Goal: Task Accomplishment & Management: Use online tool/utility

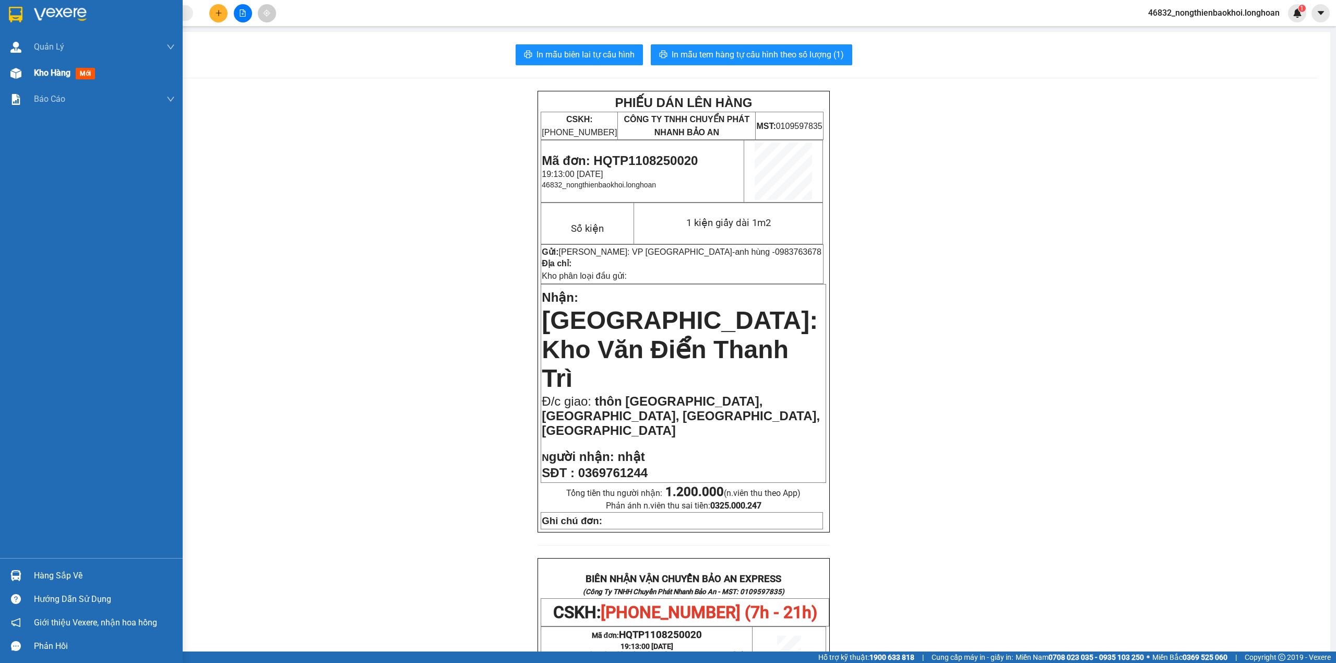
click at [1, 80] on div "Kho hàng mới" at bounding box center [91, 73] width 183 height 26
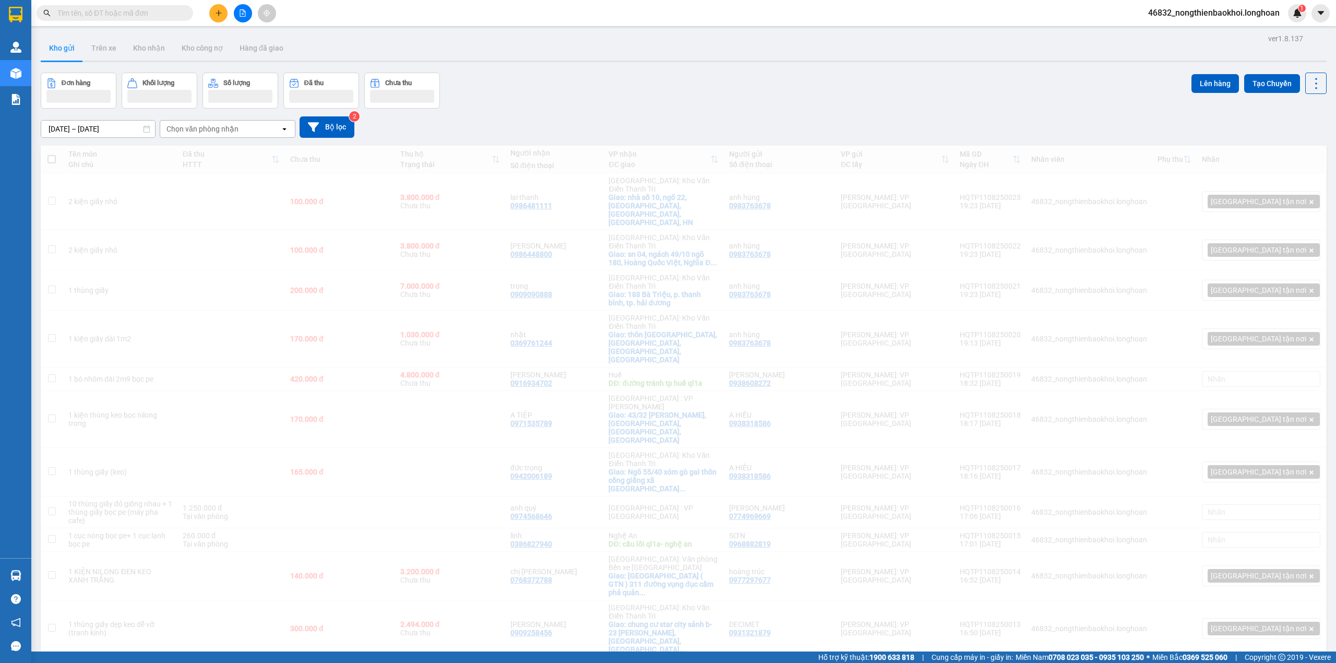
click at [675, 79] on div "Đơn hàng Khối lượng Số lượng Đã thu Chưa thu Lên hàng Tạo Chuyến" at bounding box center [684, 91] width 1286 height 36
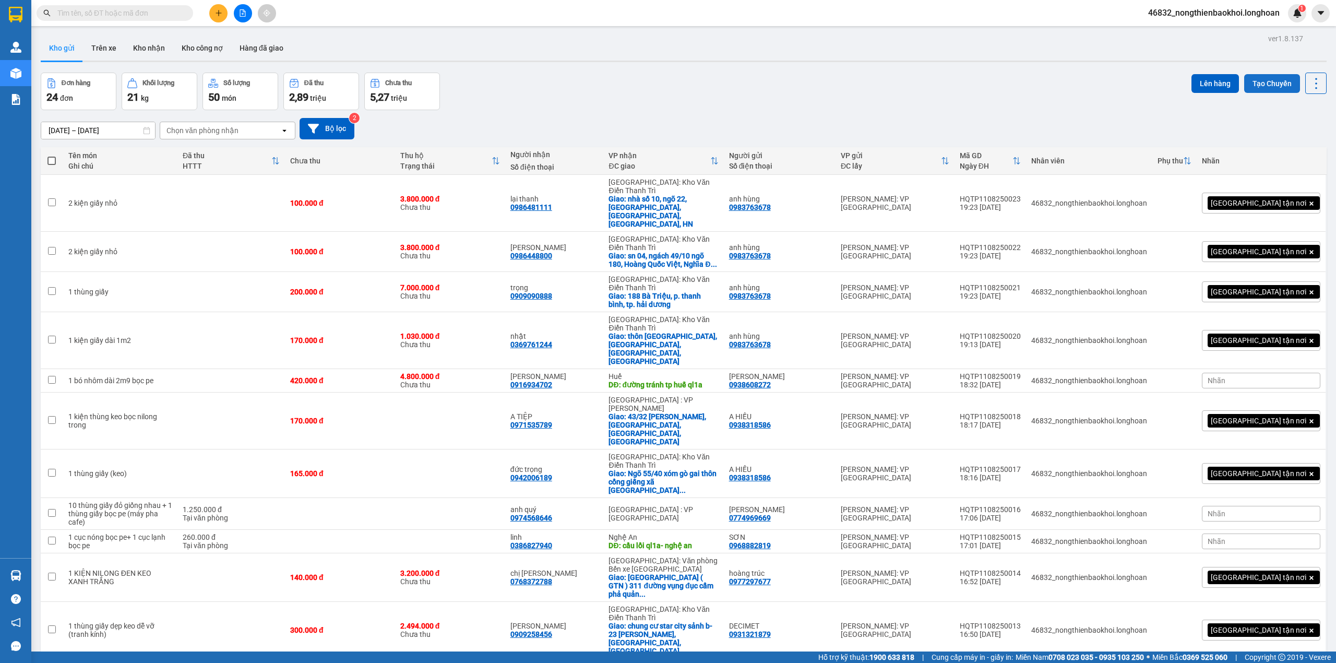
click at [1245, 85] on button "Tạo Chuyến" at bounding box center [1273, 83] width 56 height 19
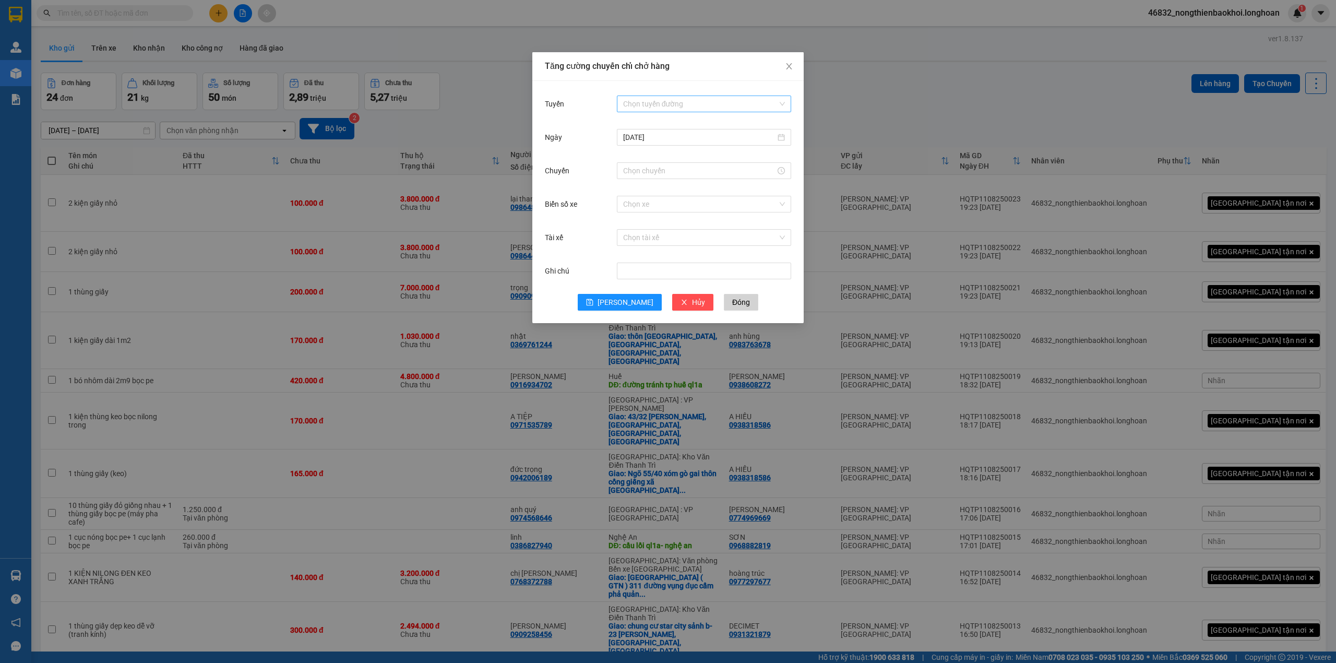
click at [636, 105] on input "Tuyến" at bounding box center [700, 104] width 155 height 16
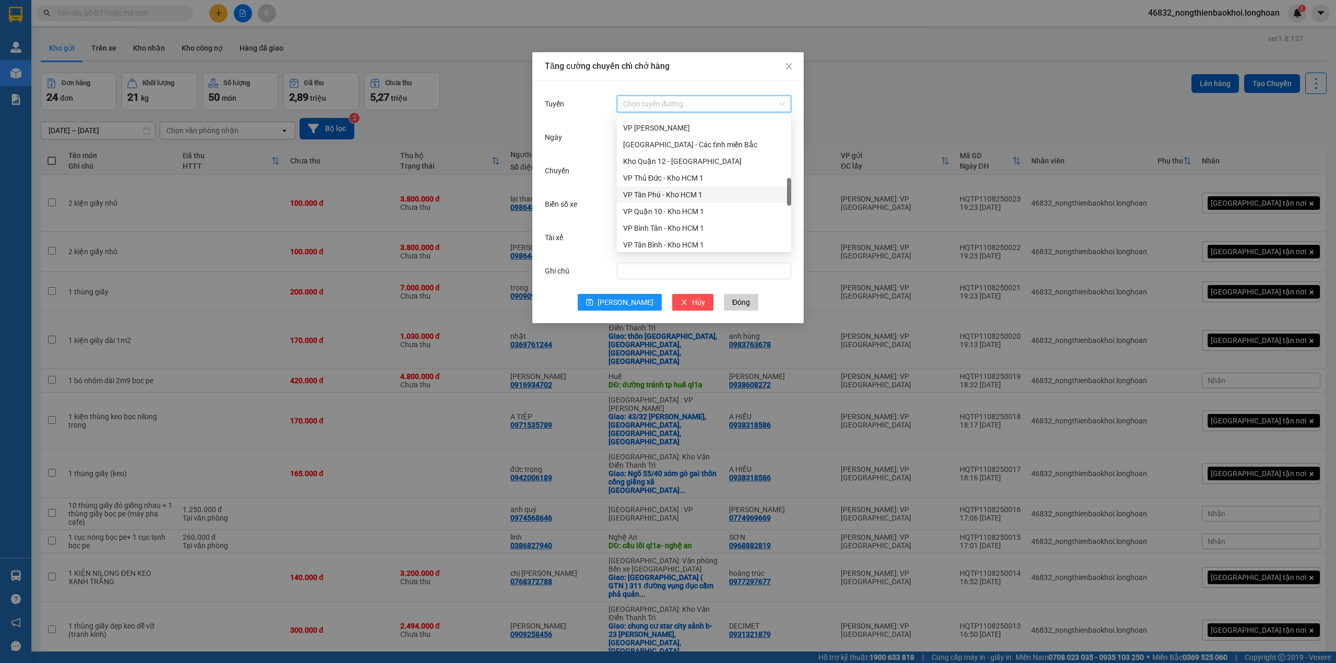
click at [654, 194] on div "VP Tân Phú - Kho HCM 1" at bounding box center [704, 194] width 162 height 11
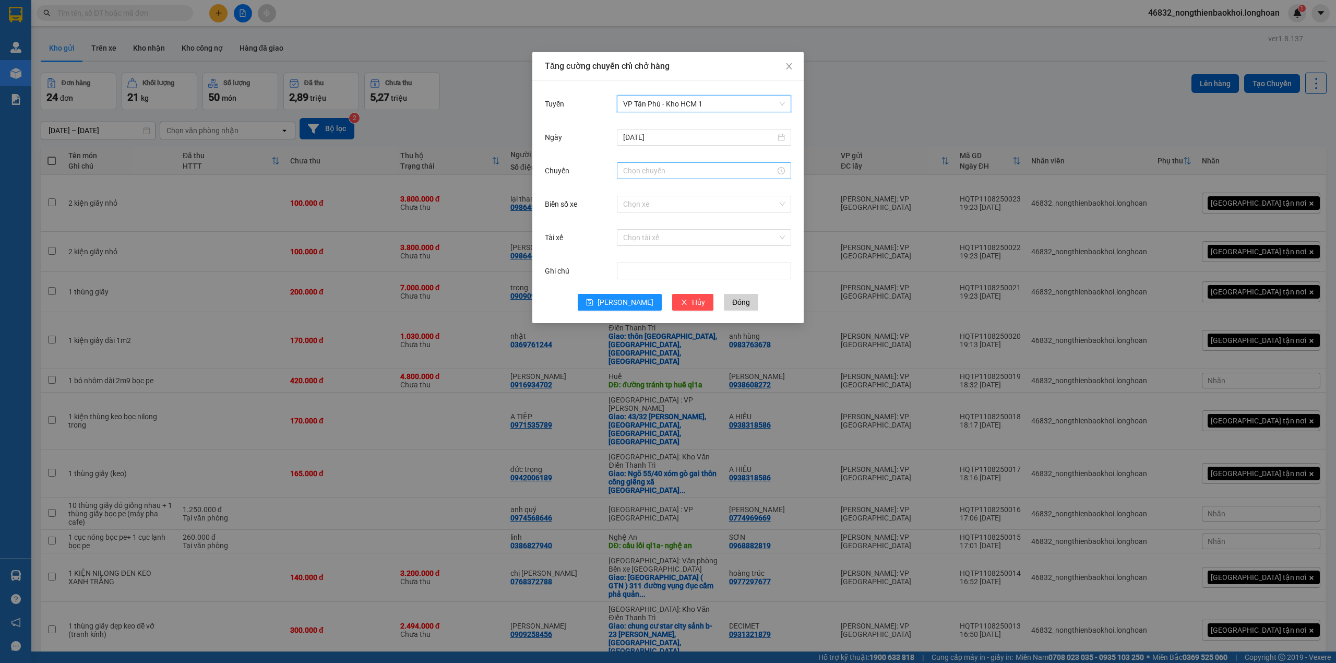
click at [656, 169] on input "Chuyến" at bounding box center [699, 170] width 152 height 11
click at [622, 259] on div "23" at bounding box center [631, 261] width 29 height 15
type input "23:00"
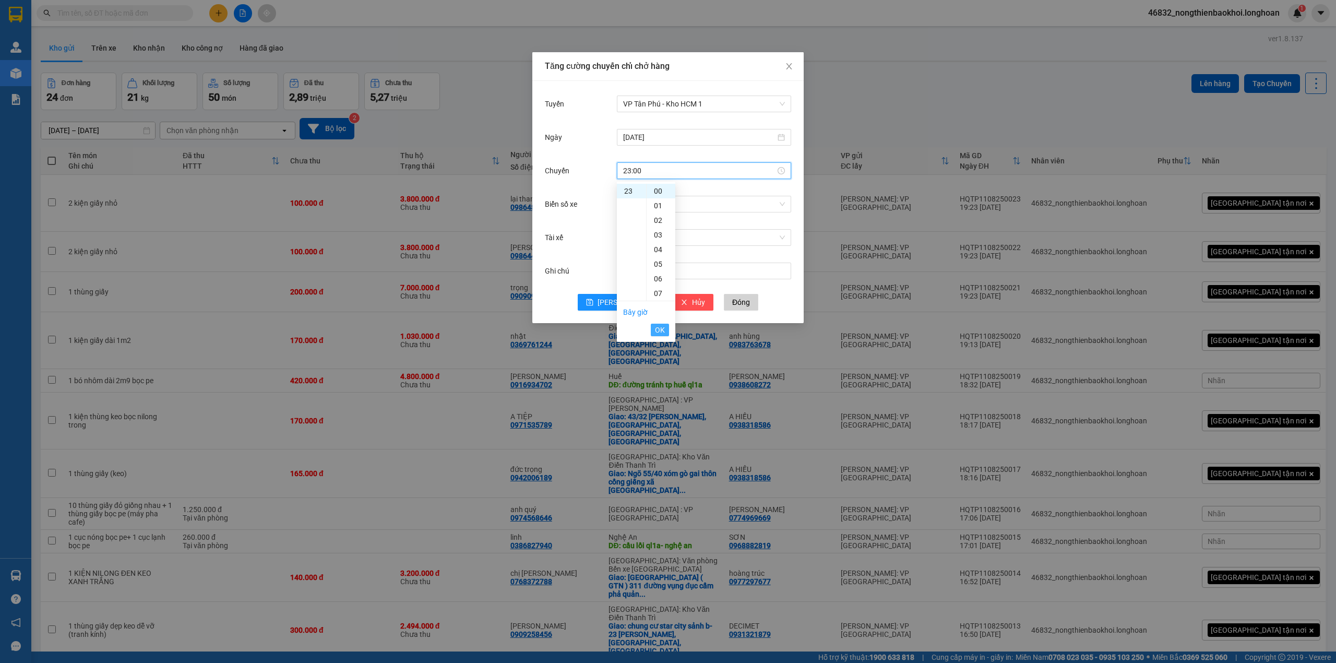
click at [660, 331] on span "OK" at bounding box center [660, 329] width 10 height 11
click at [648, 208] on input "Biển số xe" at bounding box center [700, 204] width 155 height 16
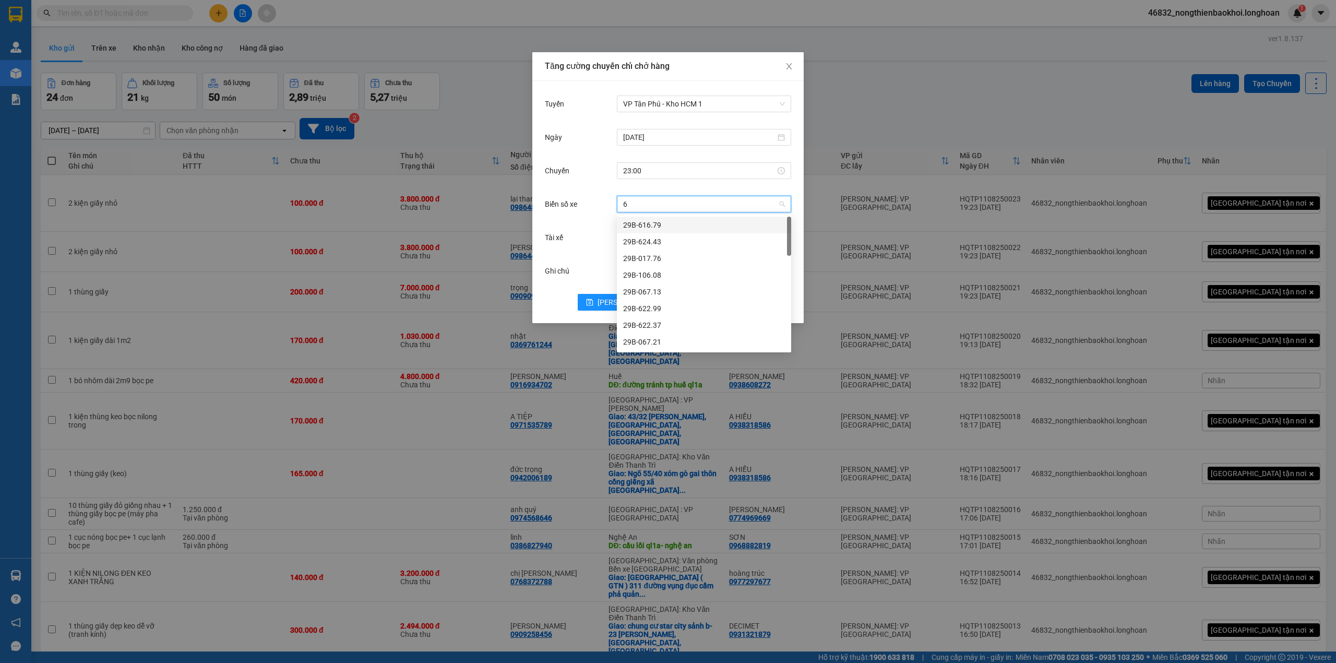
type input "64"
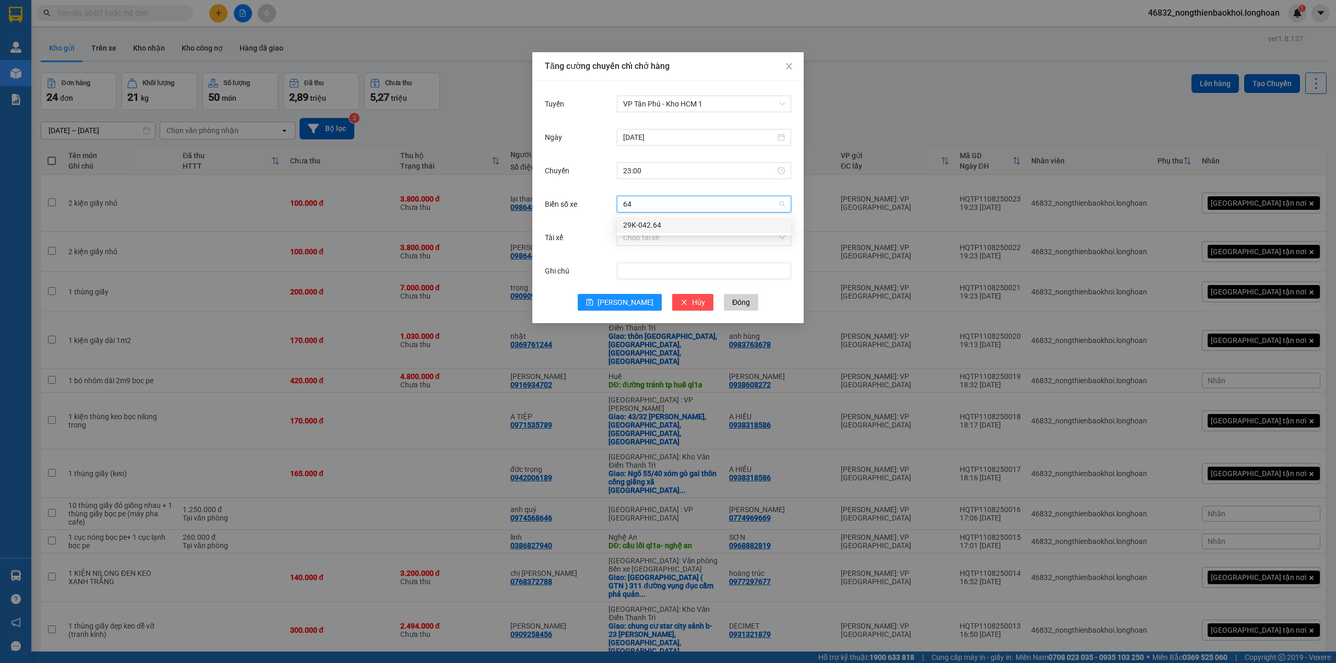
click at [654, 228] on div "29K-042.64" at bounding box center [704, 224] width 162 height 11
click at [652, 232] on input "Tài xế" at bounding box center [700, 238] width 155 height 16
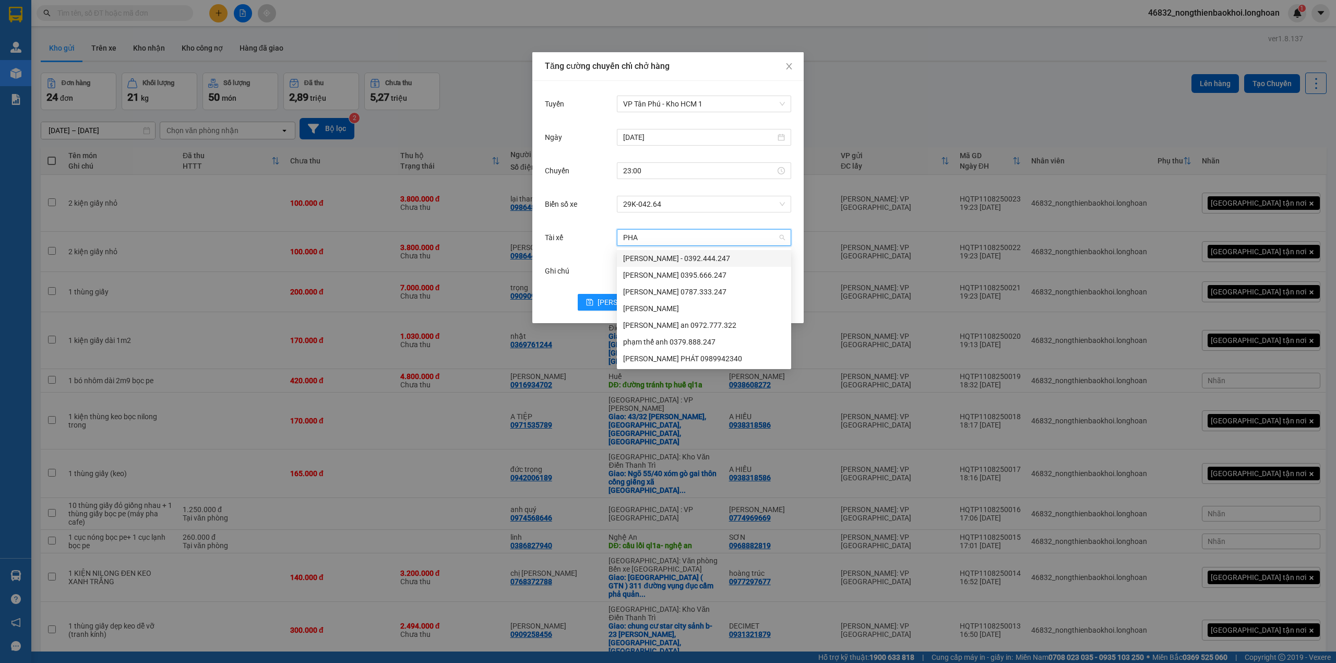
type input "PHAT"
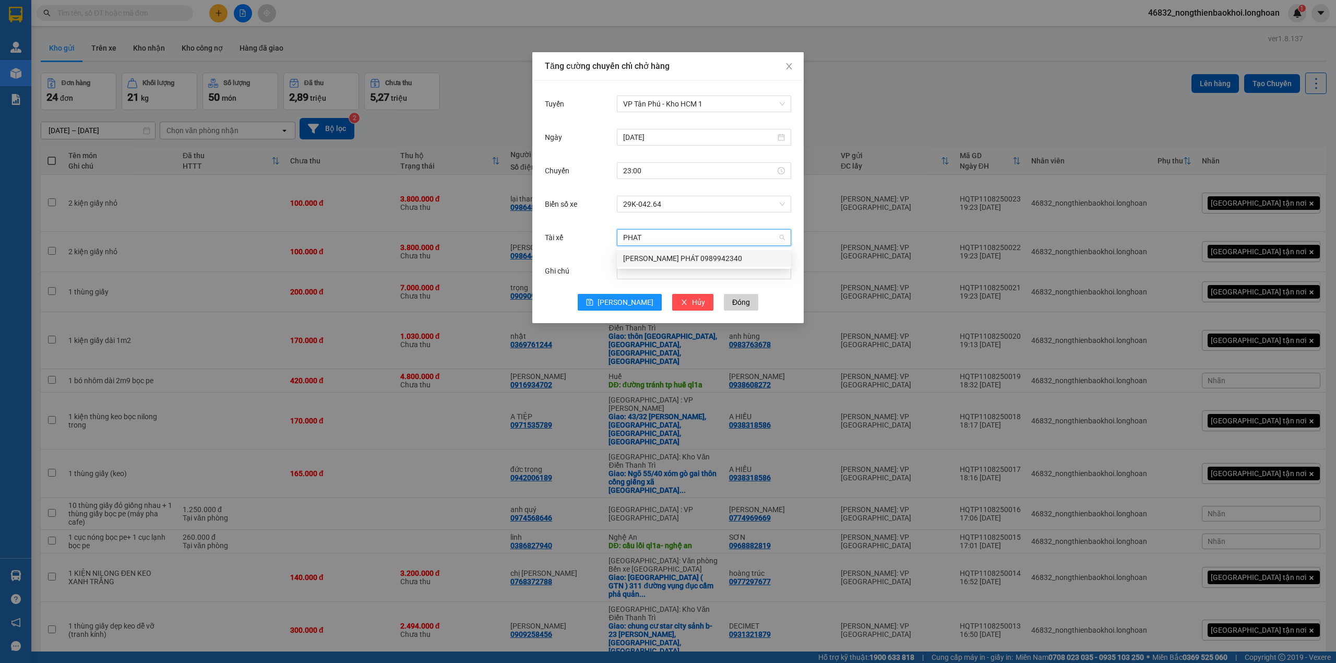
click at [646, 253] on div "[PERSON_NAME] PHÁT 0989942340" at bounding box center [704, 258] width 162 height 11
click at [606, 300] on button "[PERSON_NAME]" at bounding box center [620, 302] width 84 height 17
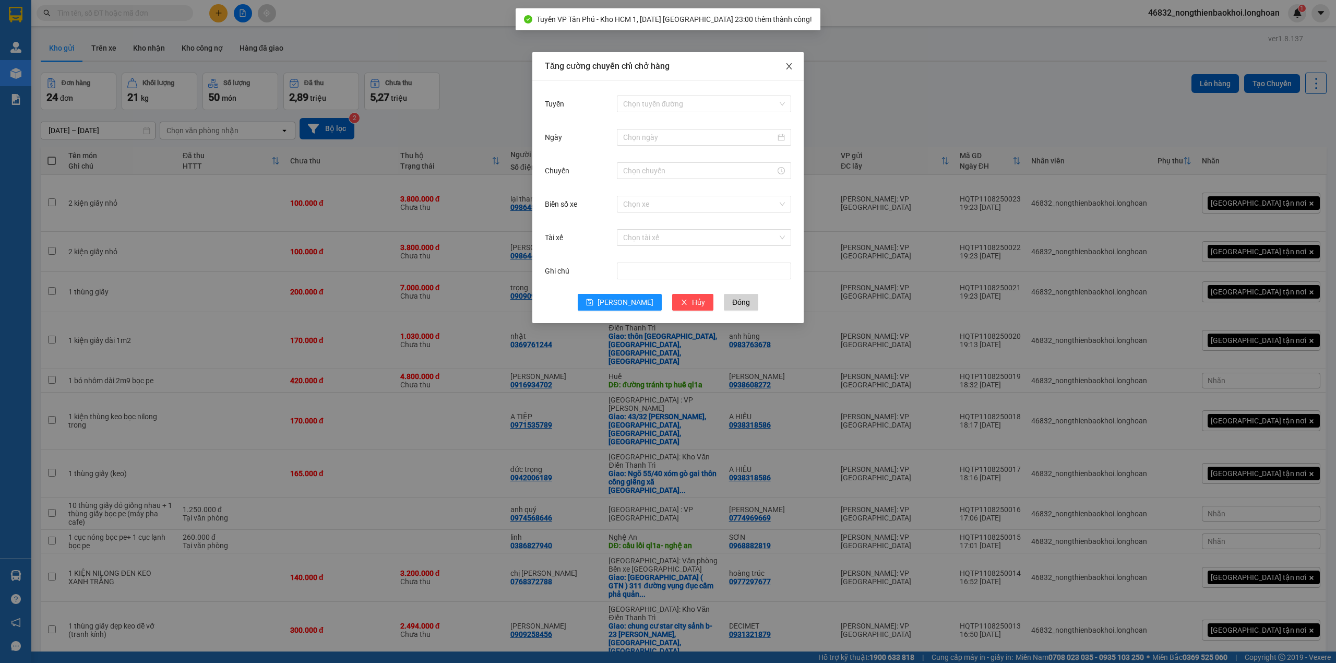
click at [782, 69] on span "Close" at bounding box center [789, 66] width 29 height 29
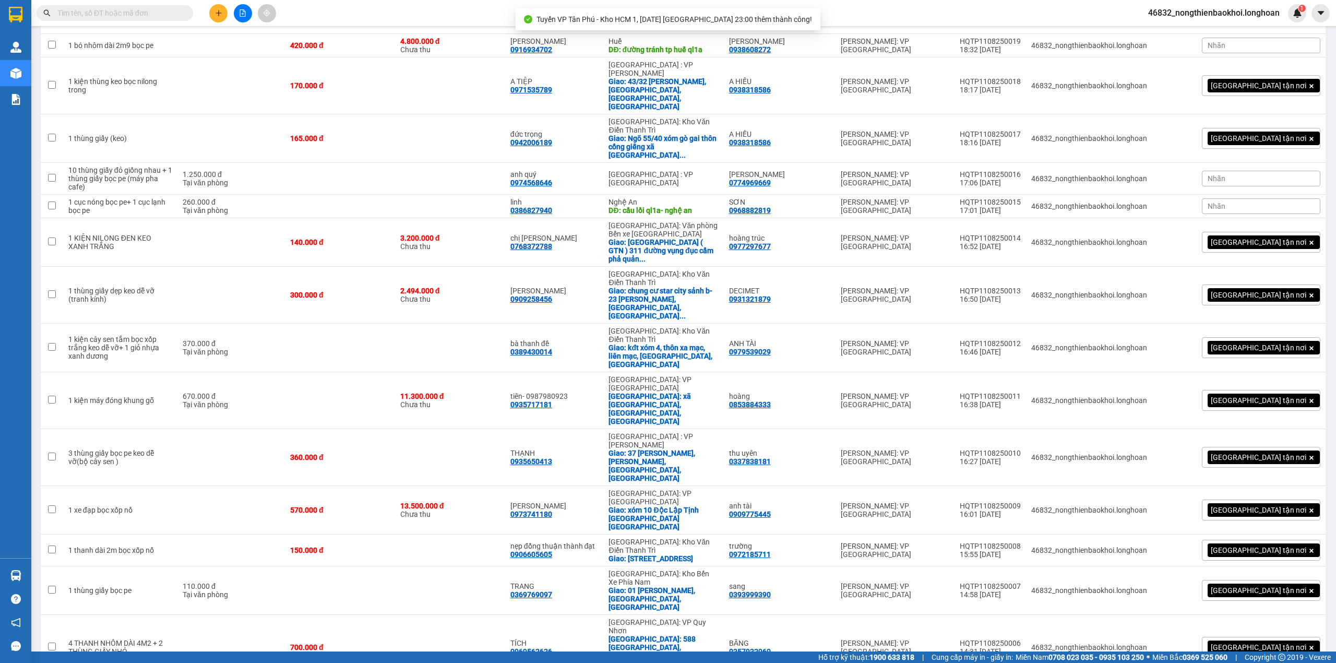
scroll to position [0, 0]
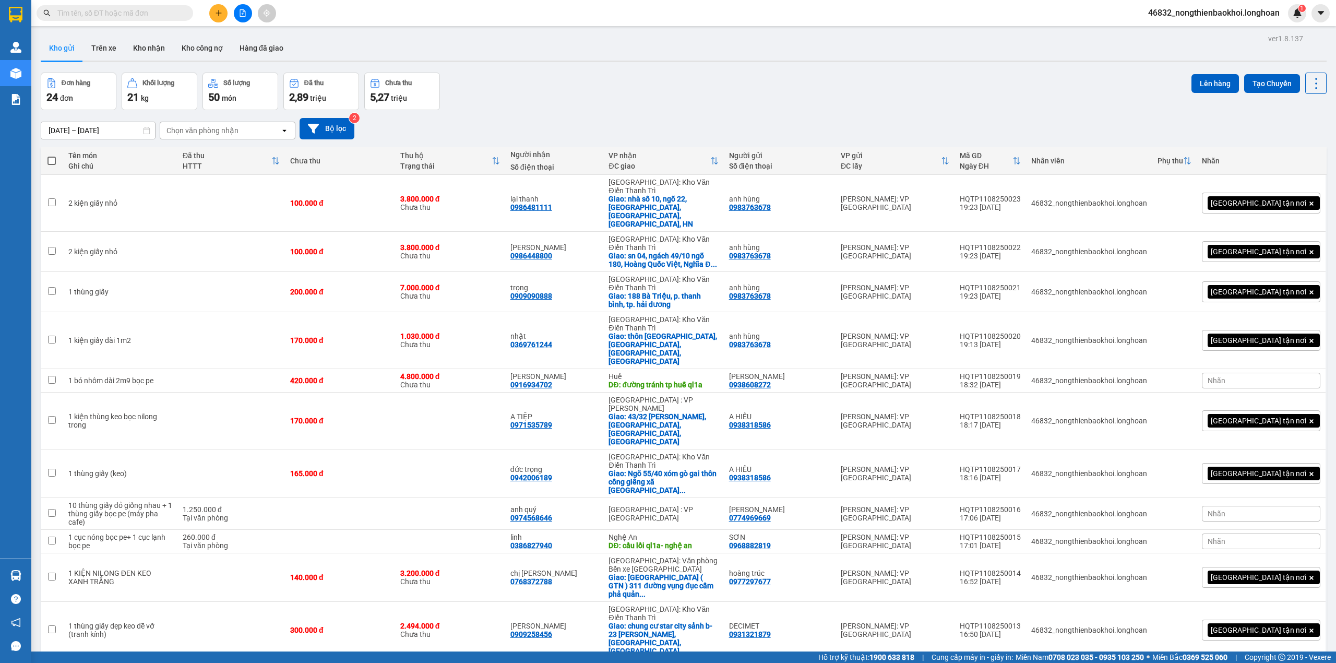
click at [49, 163] on span at bounding box center [52, 161] width 8 height 8
click at [52, 156] on input "checkbox" at bounding box center [52, 156] width 0 height 0
checkbox input "true"
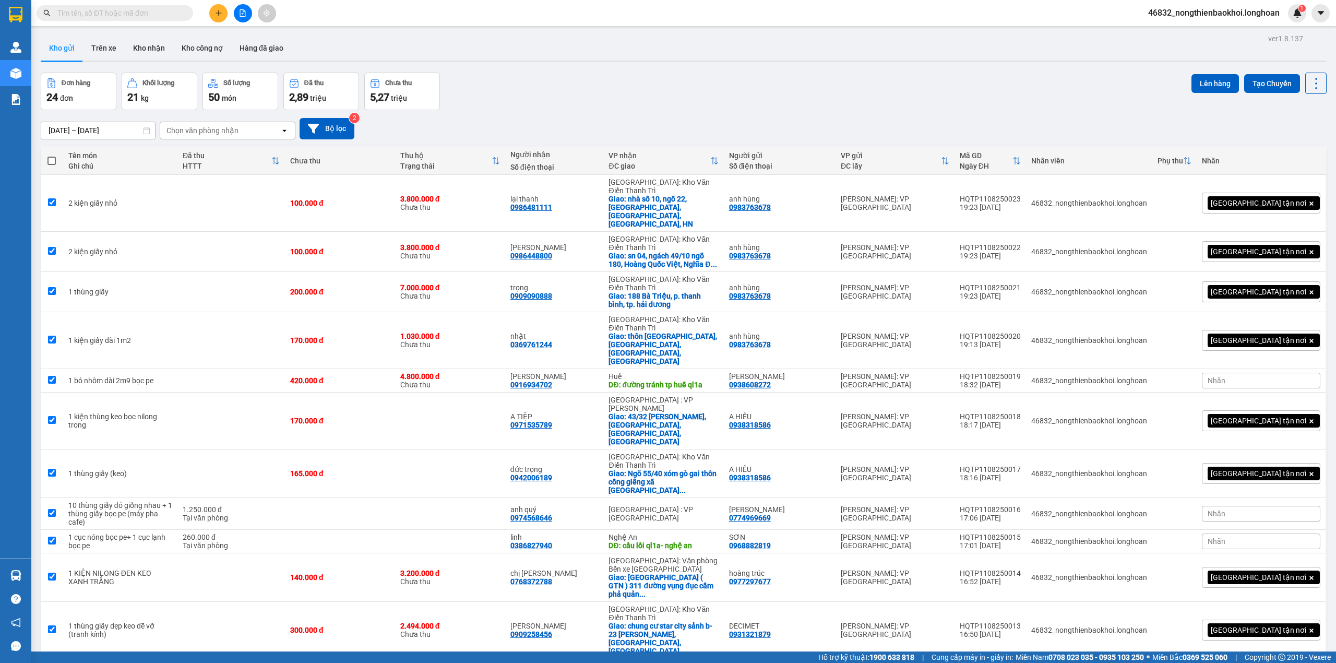
checkbox input "true"
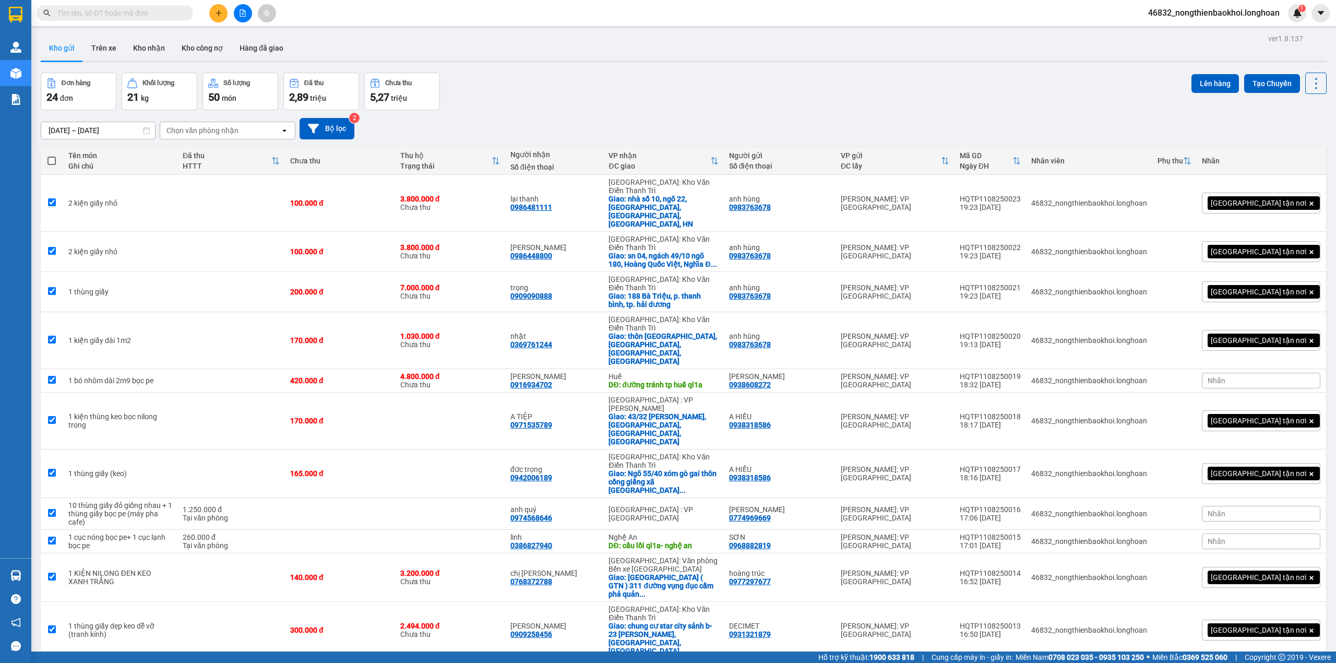
checkbox input "true"
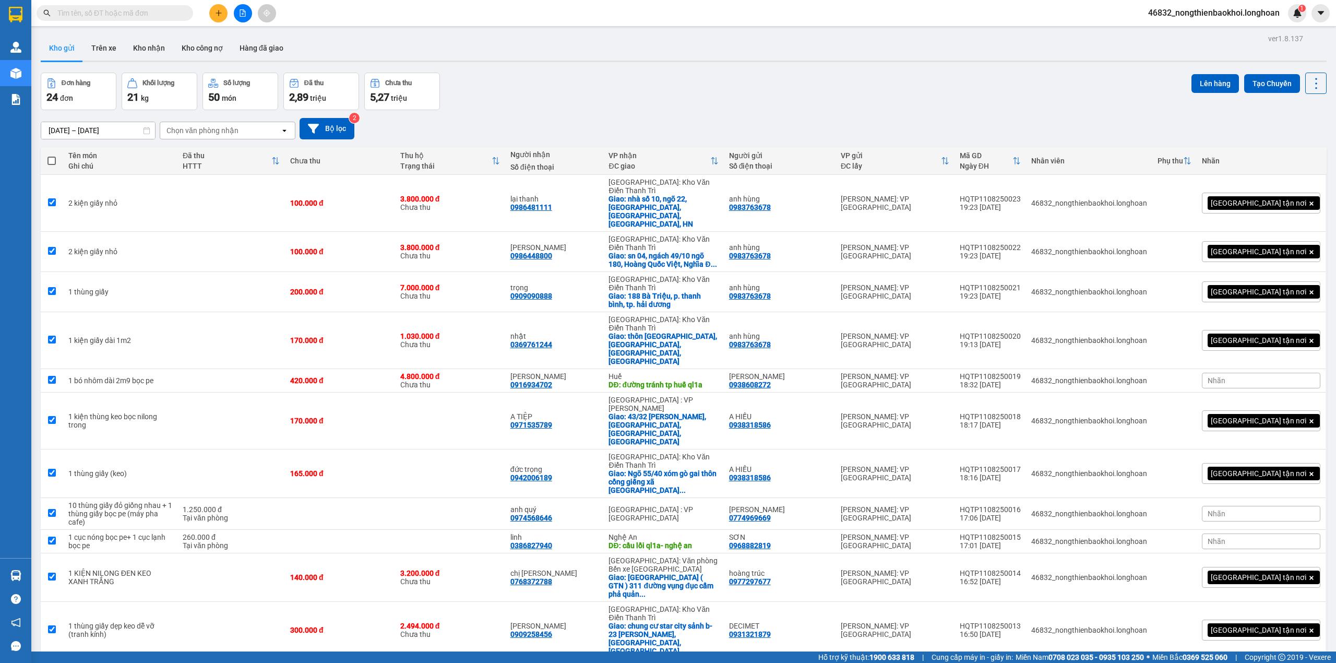
checkbox input "true"
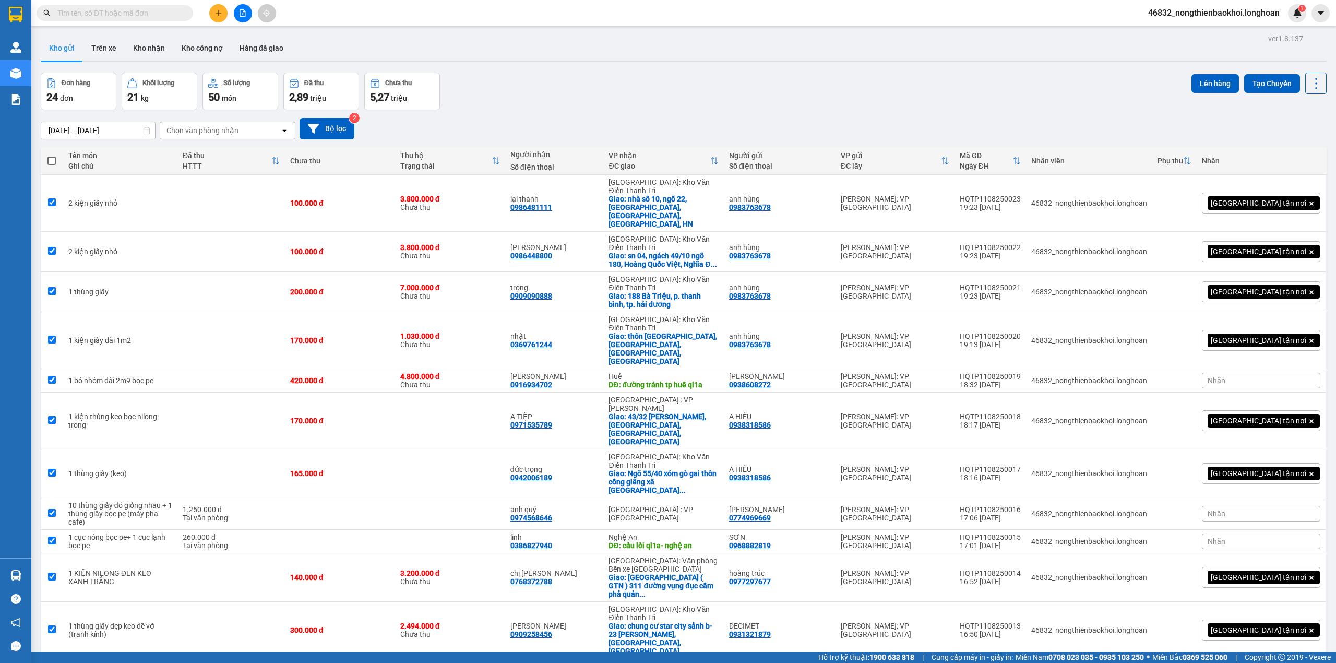
checkbox input "true"
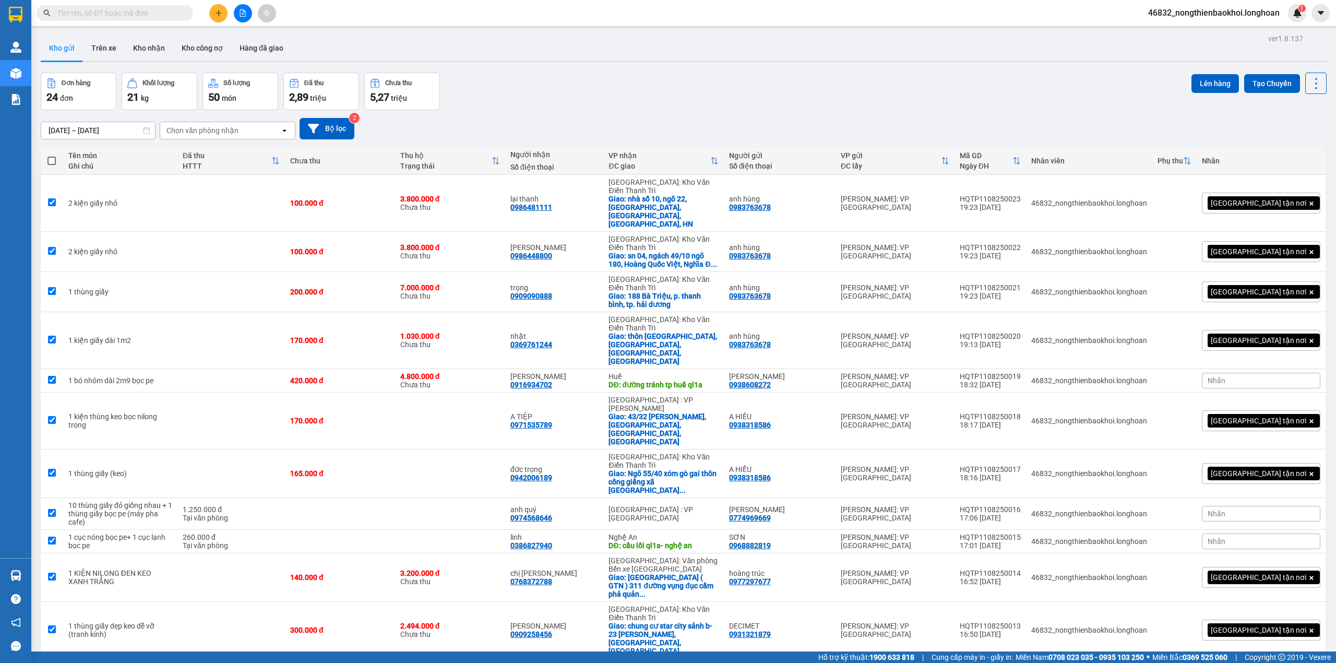
checkbox input "true"
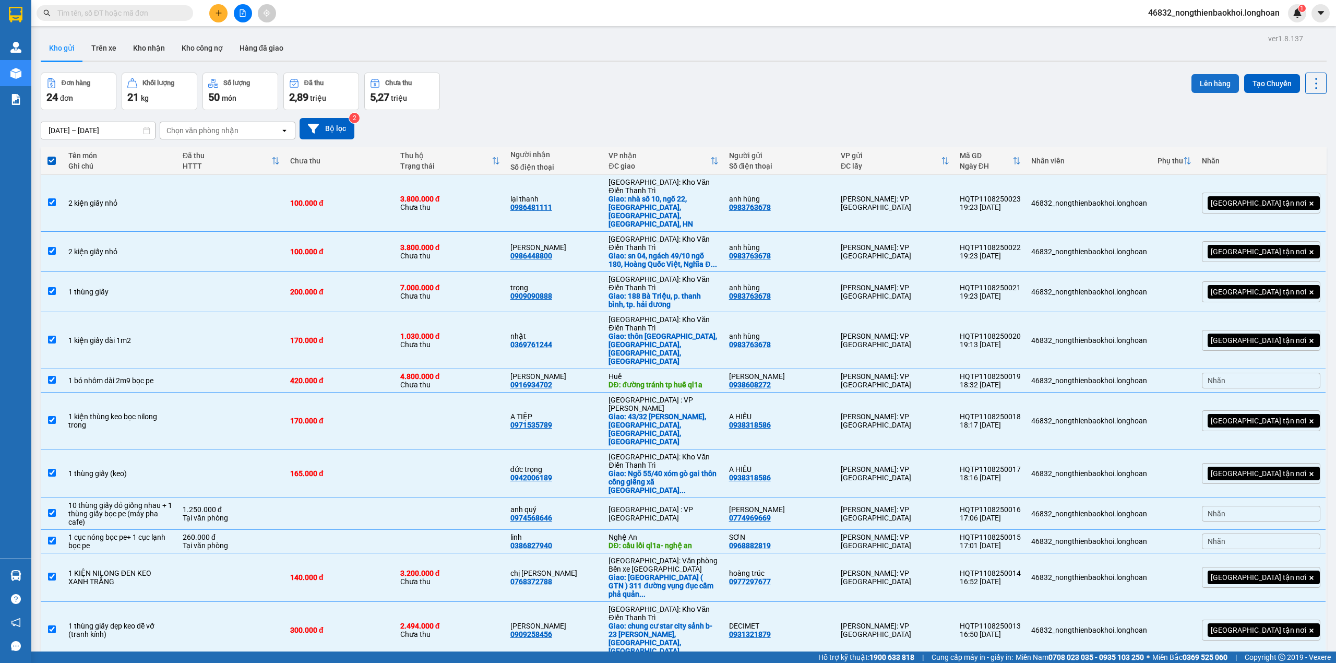
click at [1210, 87] on button "Lên hàng" at bounding box center [1216, 83] width 48 height 19
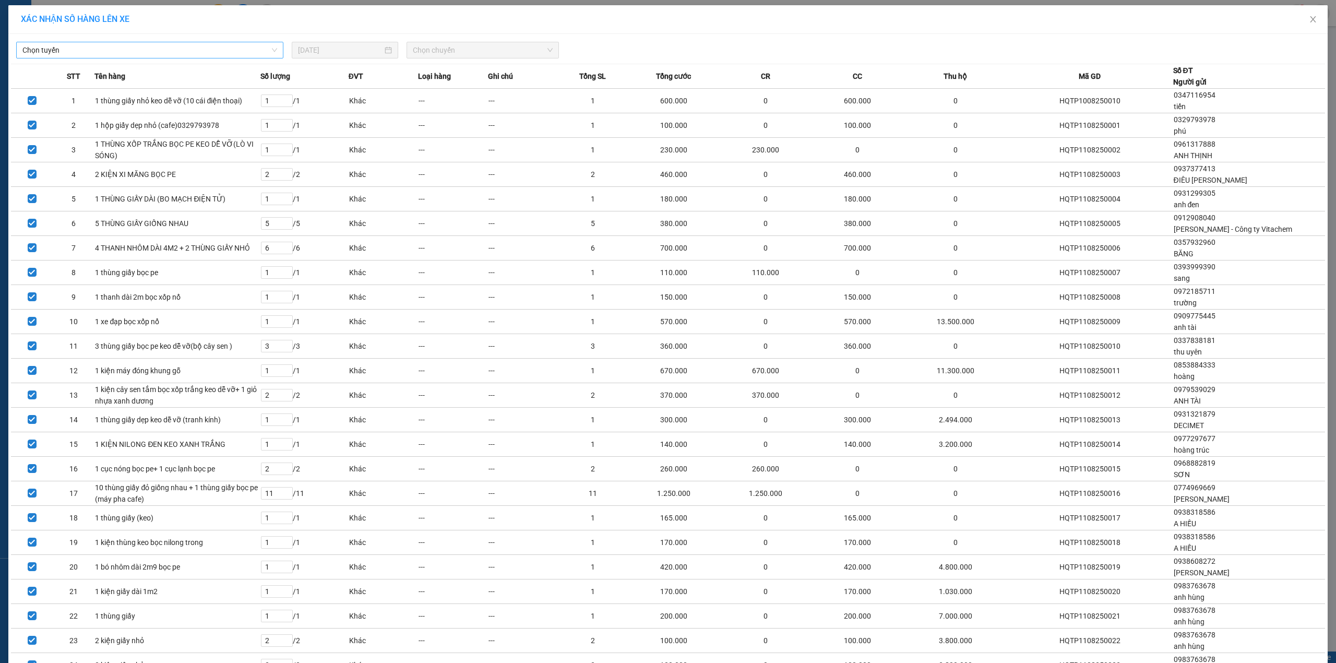
click at [197, 46] on span "Chọn tuyến" at bounding box center [149, 50] width 255 height 16
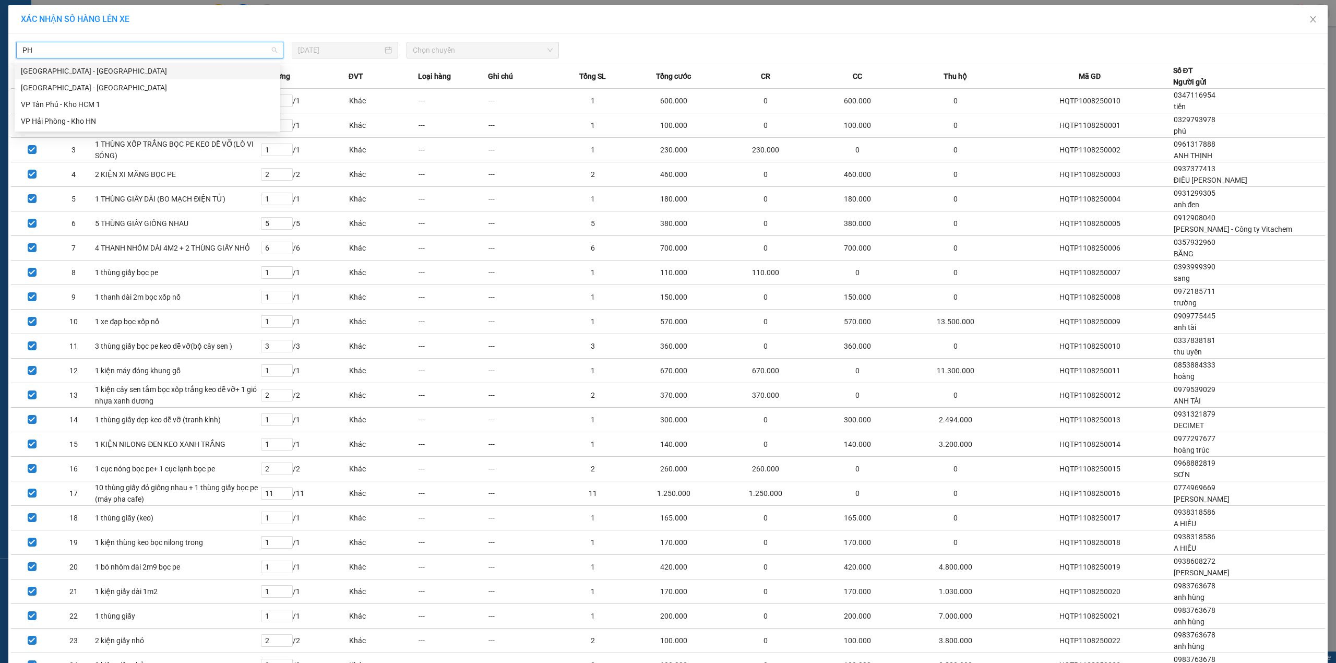
type input "PHU"
click at [111, 69] on div "VP Tân Phú - Kho HCM 1" at bounding box center [147, 70] width 253 height 11
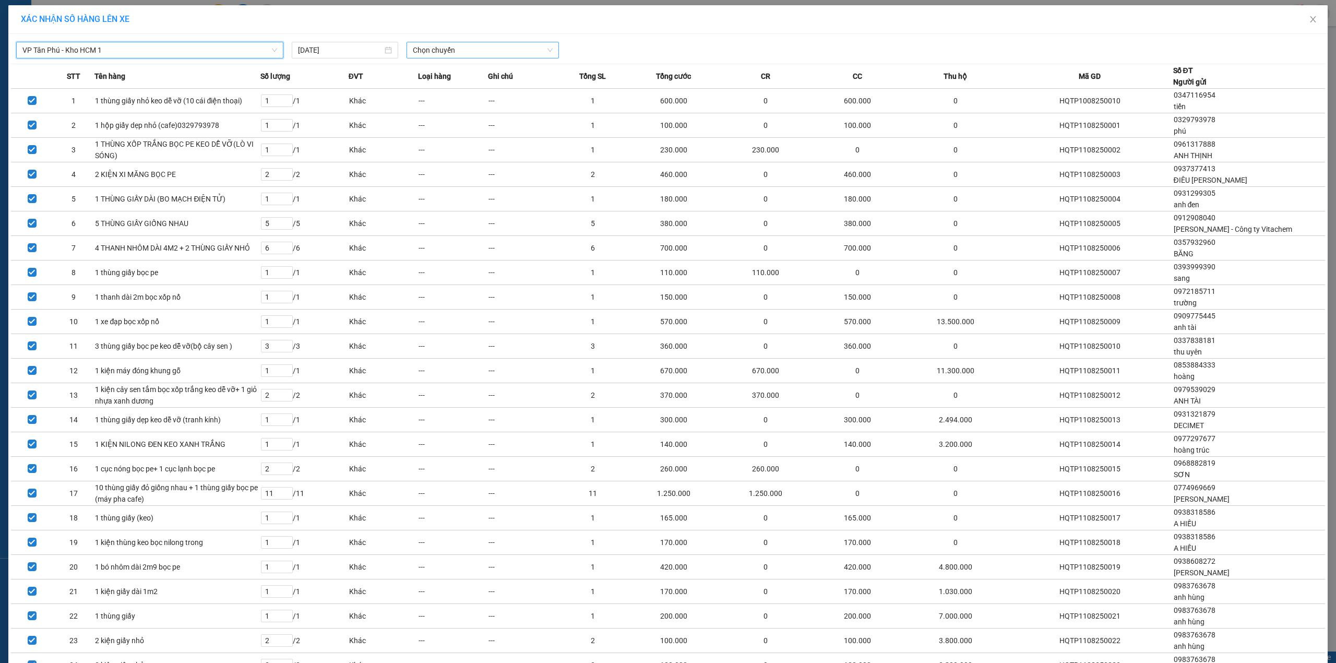
click at [454, 53] on span "Chọn chuyến" at bounding box center [483, 50] width 140 height 16
click at [433, 90] on div "23:00 (TC) - 29K-042.64" at bounding box center [449, 87] width 81 height 11
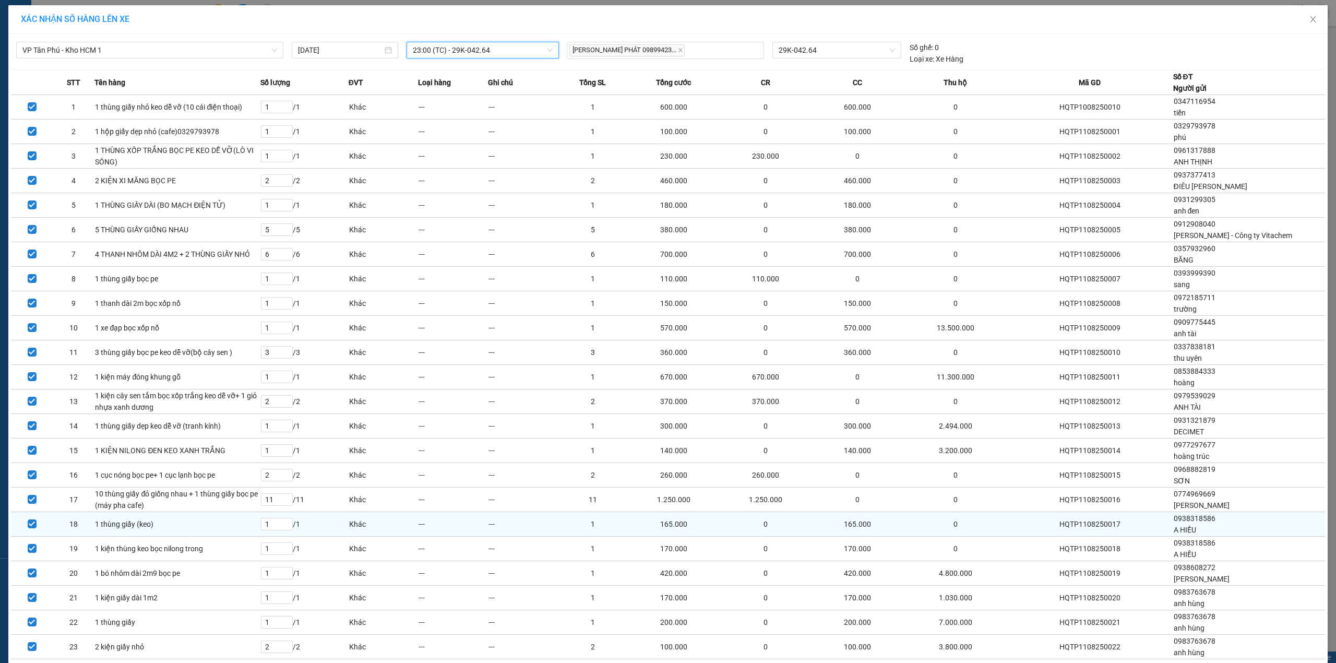
scroll to position [108, 0]
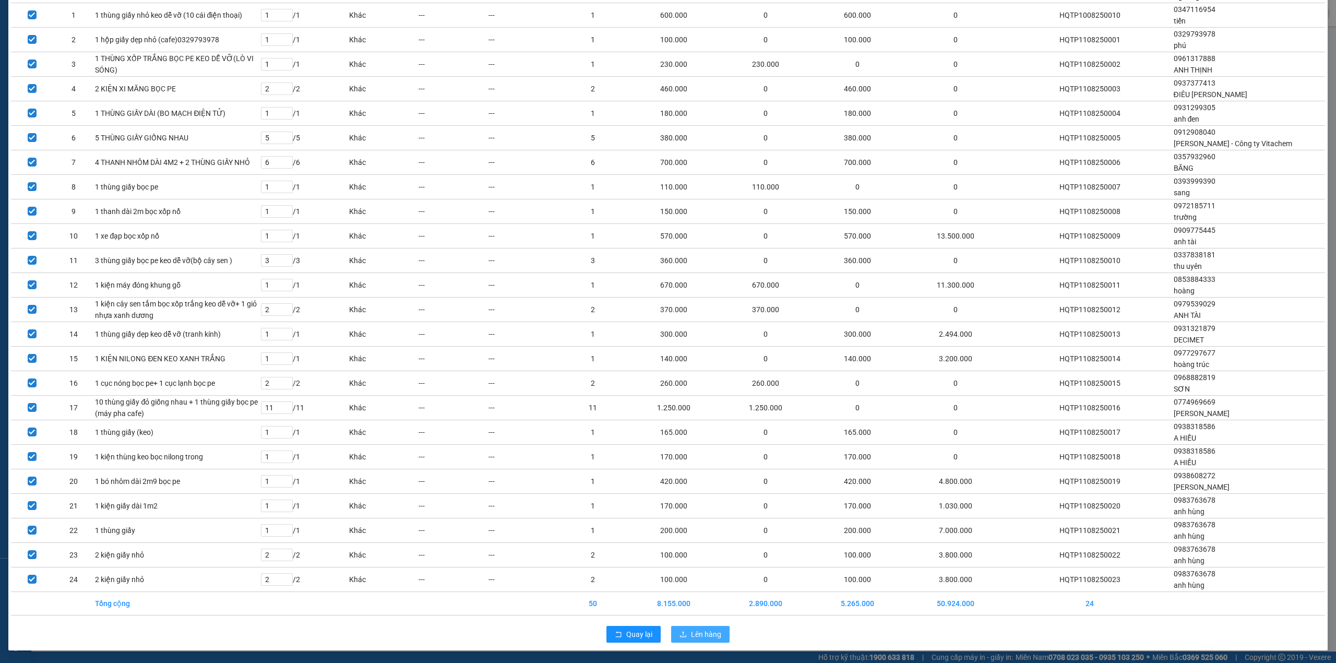
click at [683, 633] on button "Lên hàng" at bounding box center [700, 634] width 58 height 17
